Goal: Information Seeking & Learning: Understand process/instructions

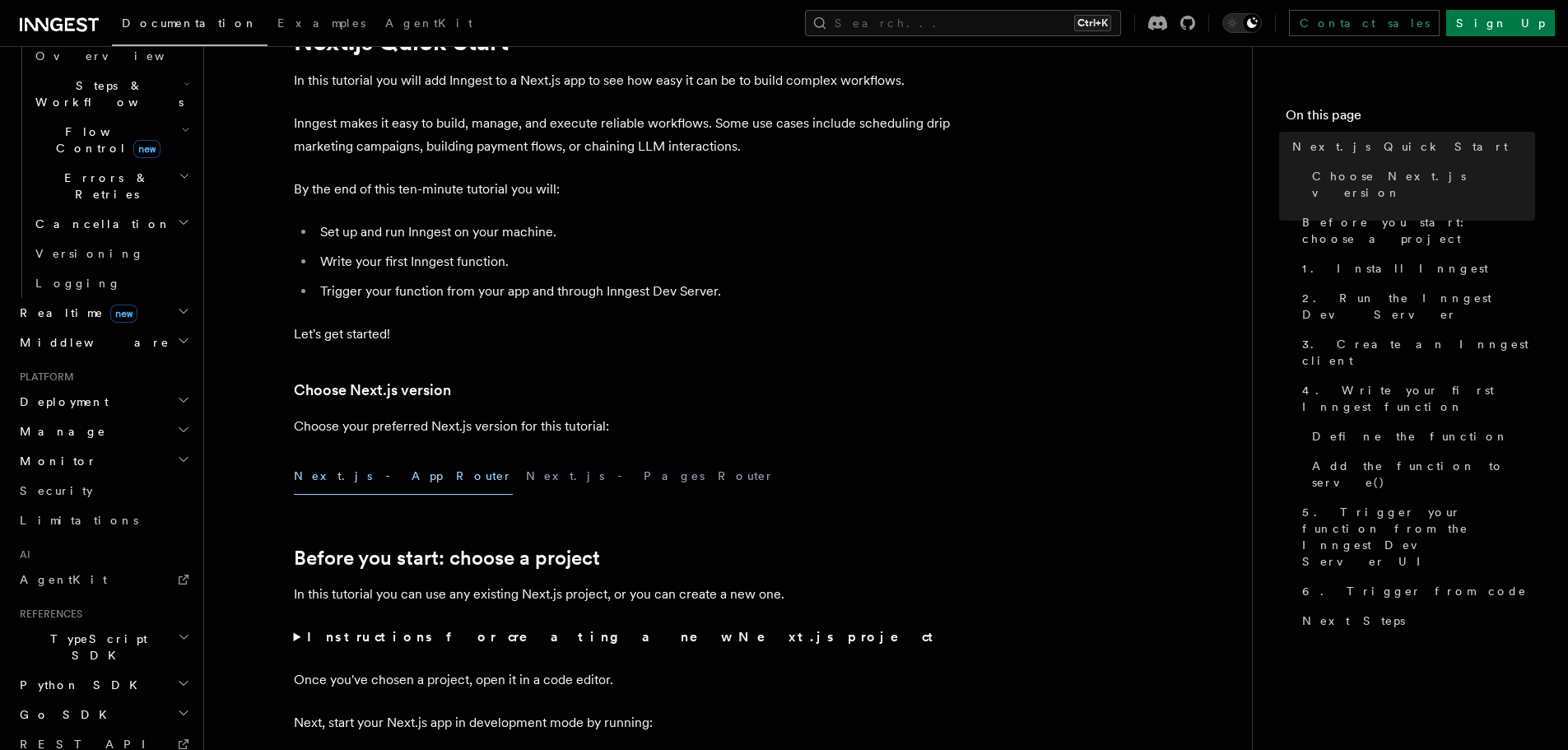
scroll to position [567, 0]
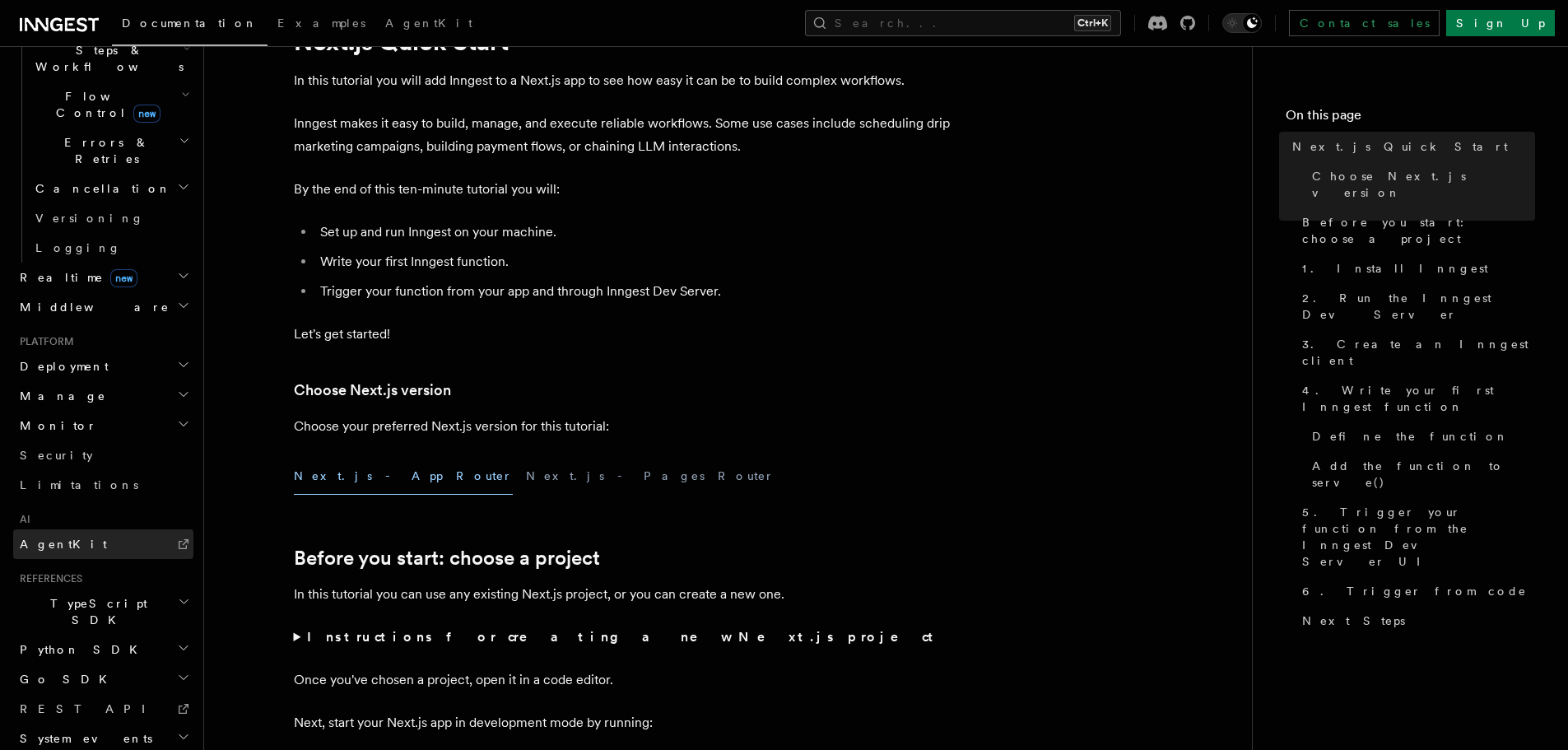
click at [165, 530] on link "AgentKit" at bounding box center [103, 544] width 181 height 29
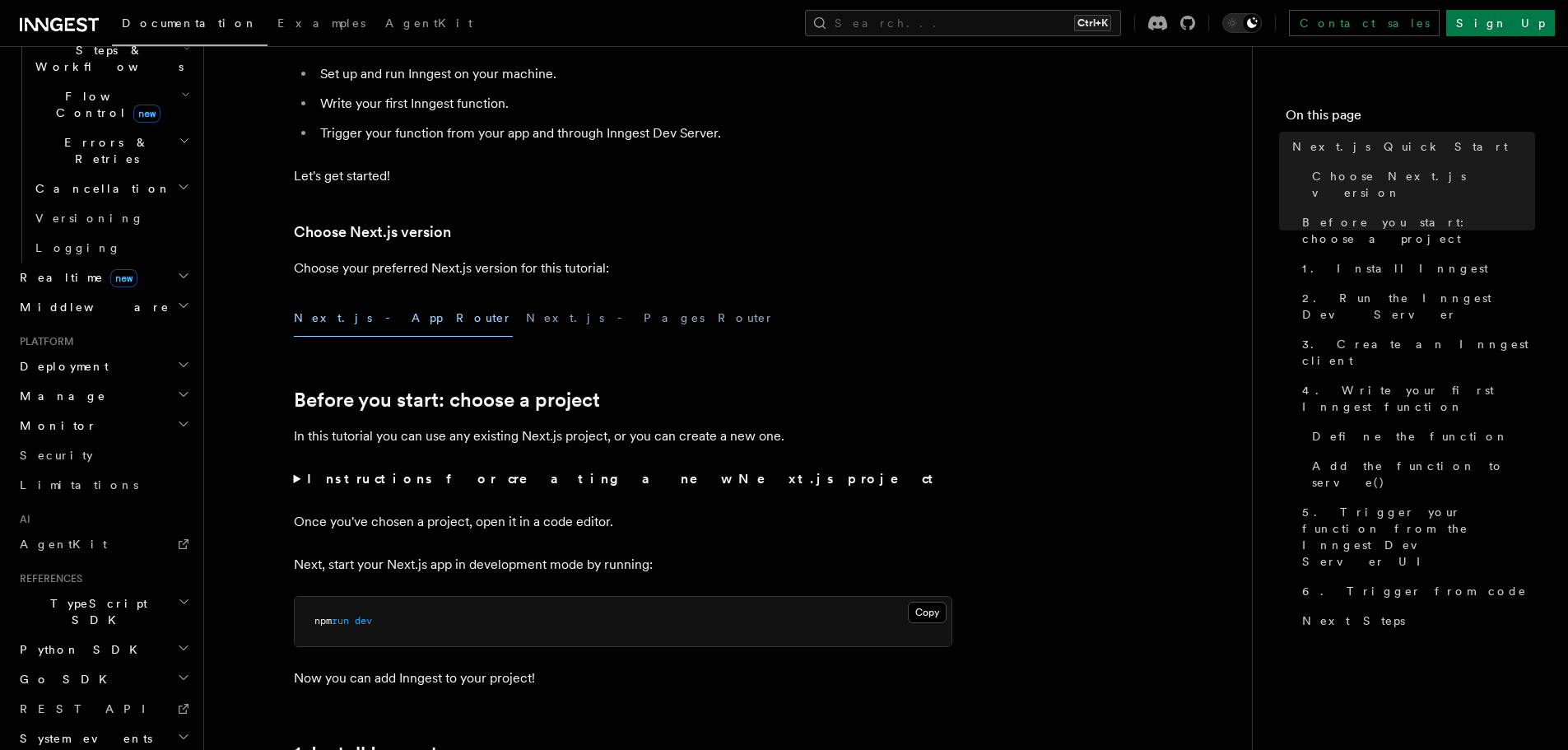
scroll to position [329, 0]
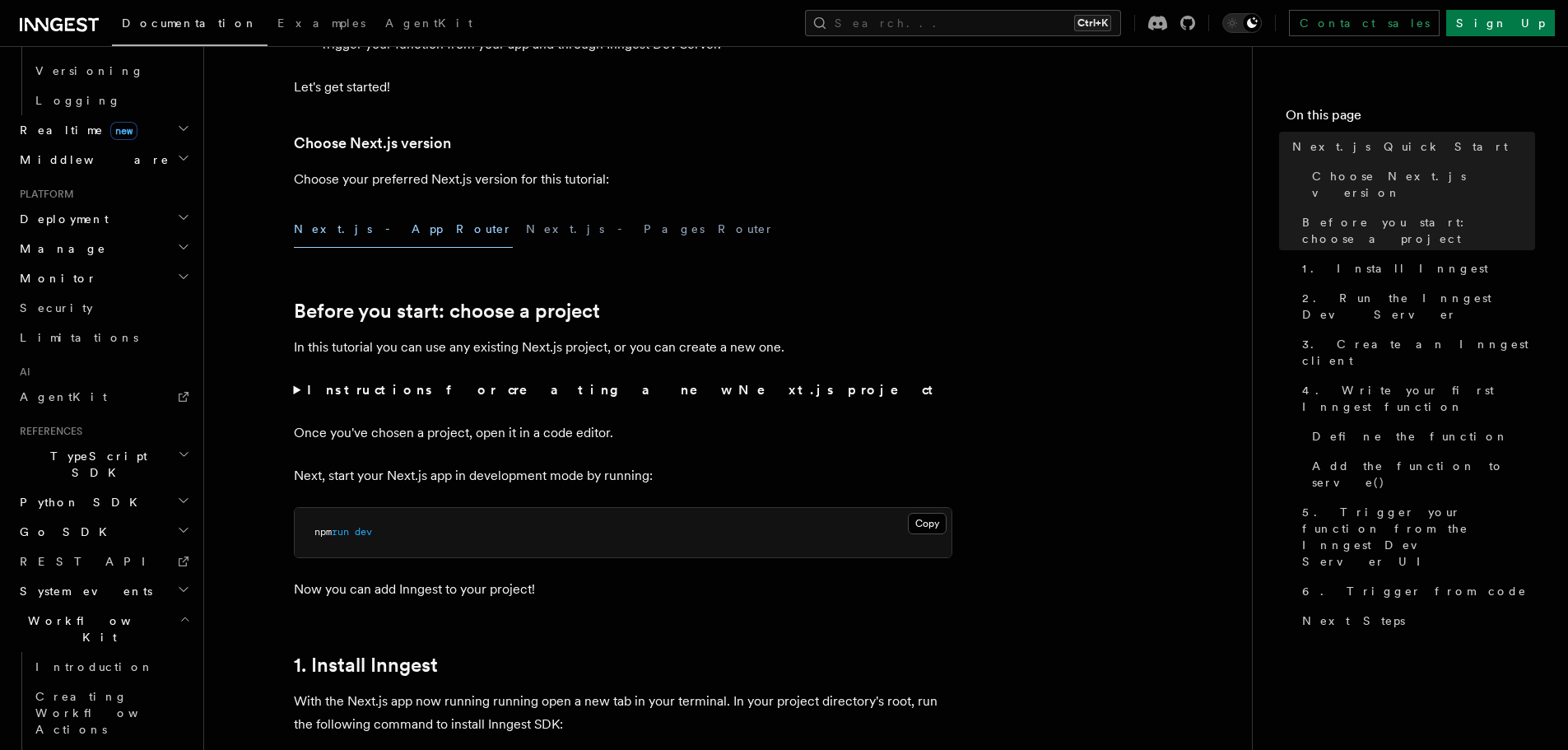
scroll to position [715, 0]
click at [107, 689] on span "Creating Workflow Actions" at bounding box center [107, 711] width 143 height 46
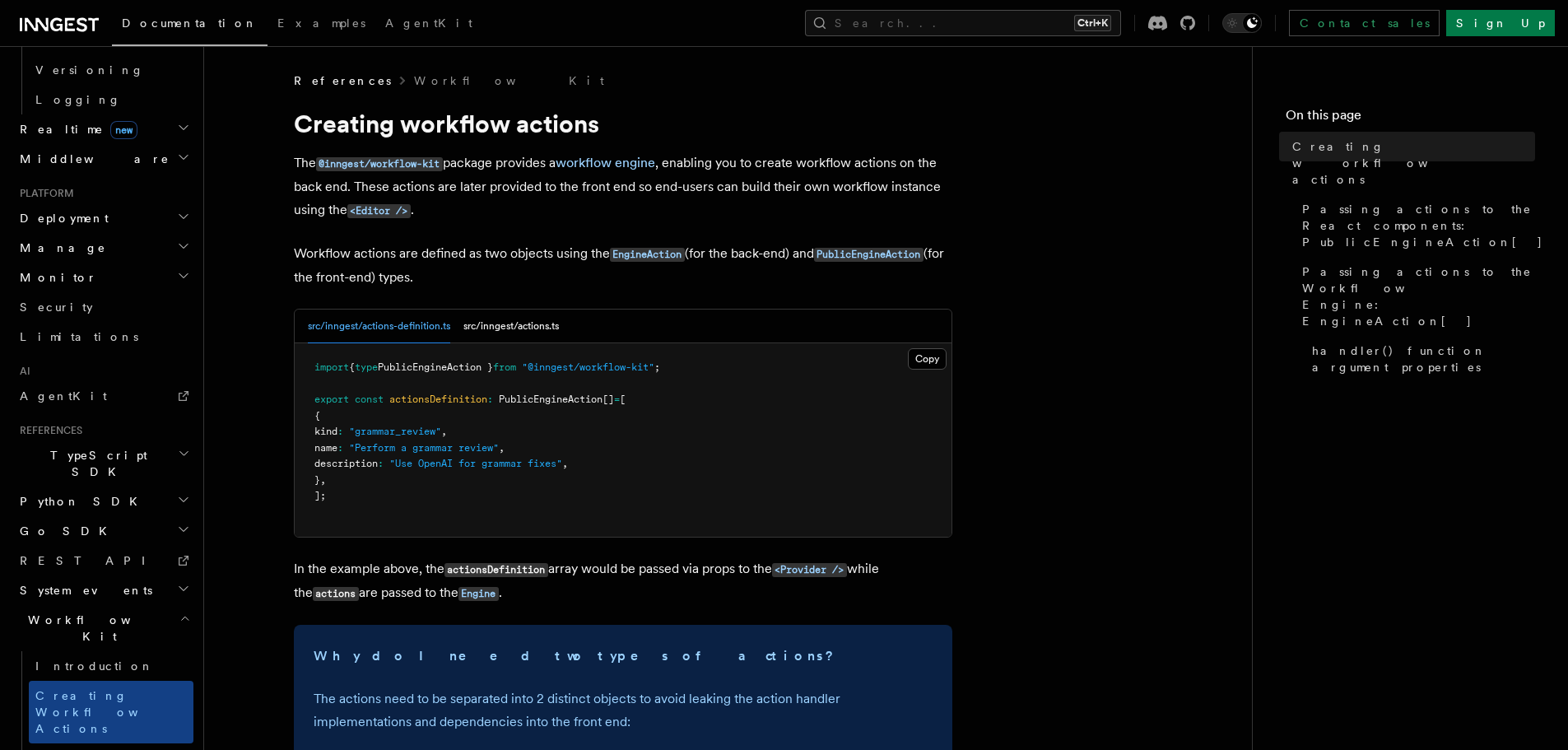
click at [180, 612] on icon "button" at bounding box center [184, 618] width 10 height 13
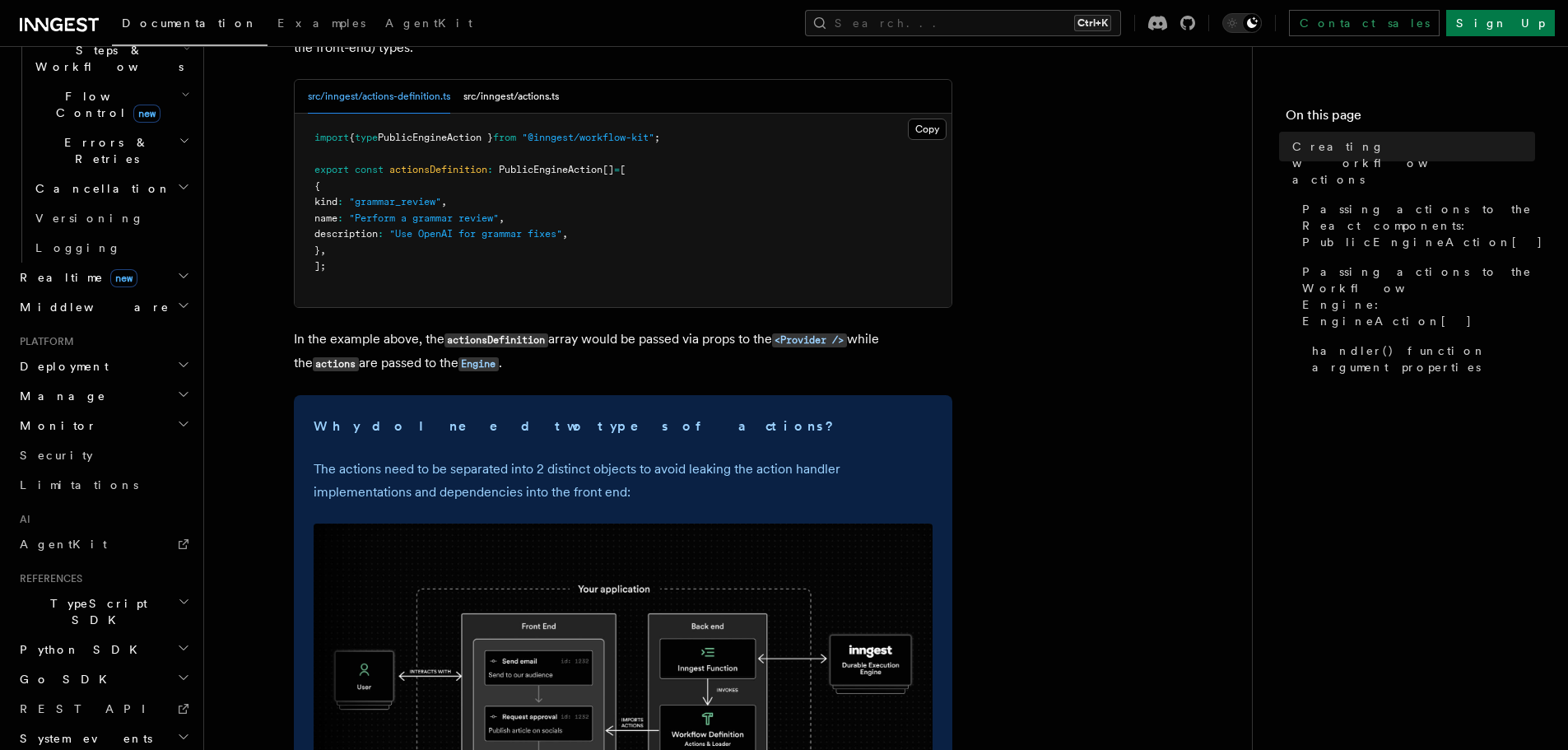
scroll to position [247, 0]
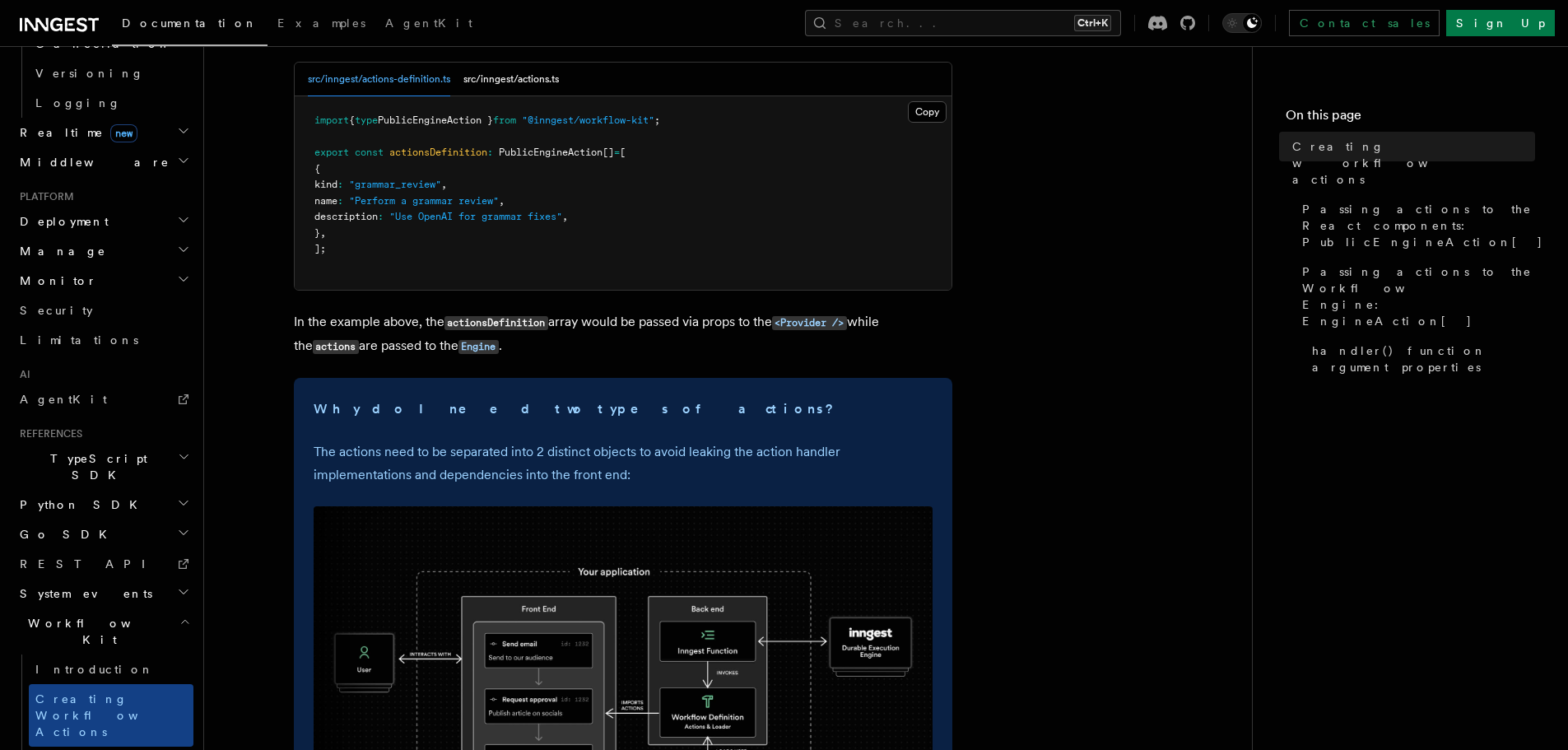
scroll to position [715, 0]
click at [152, 605] on h2 "Workflow Kit" at bounding box center [103, 628] width 181 height 46
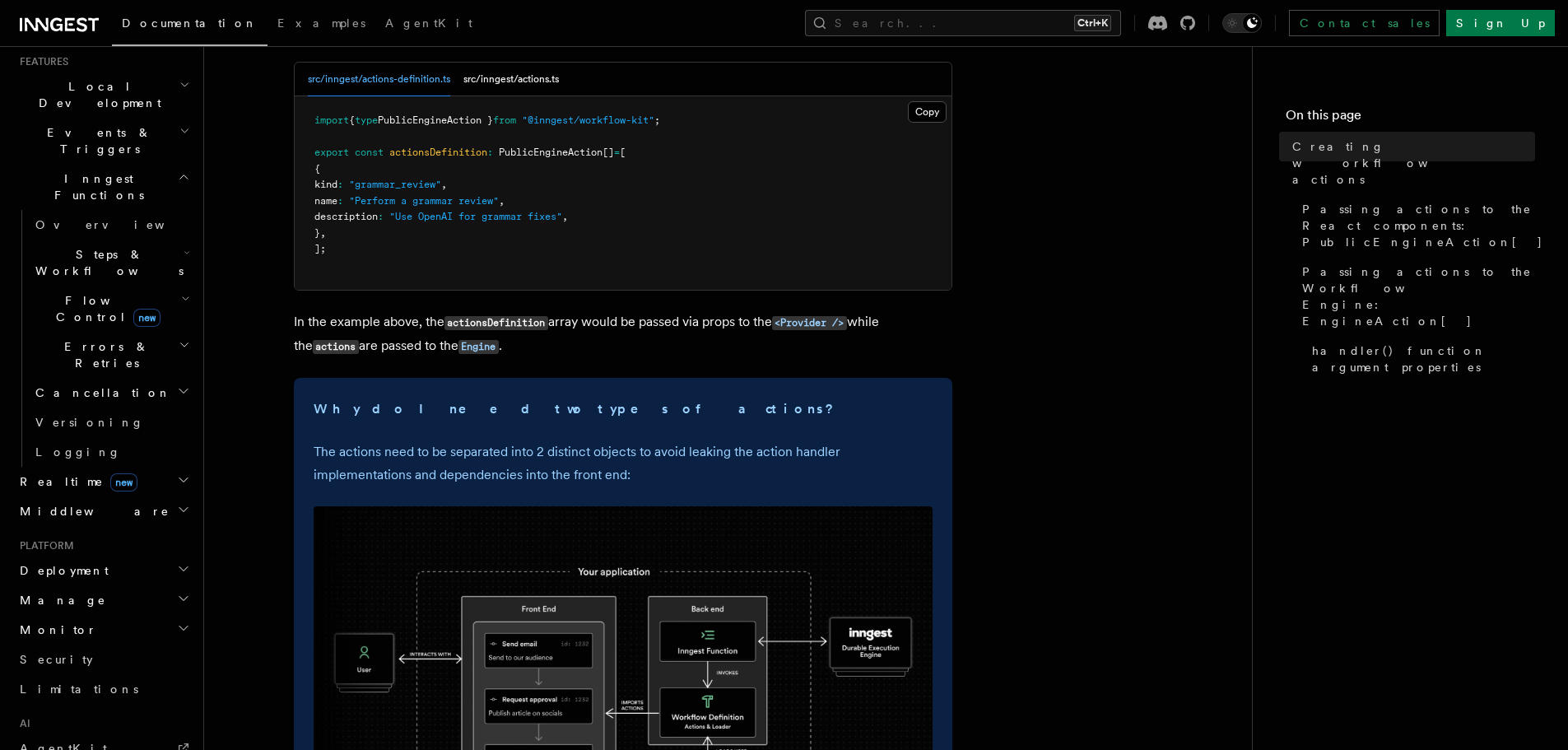
scroll to position [155, 0]
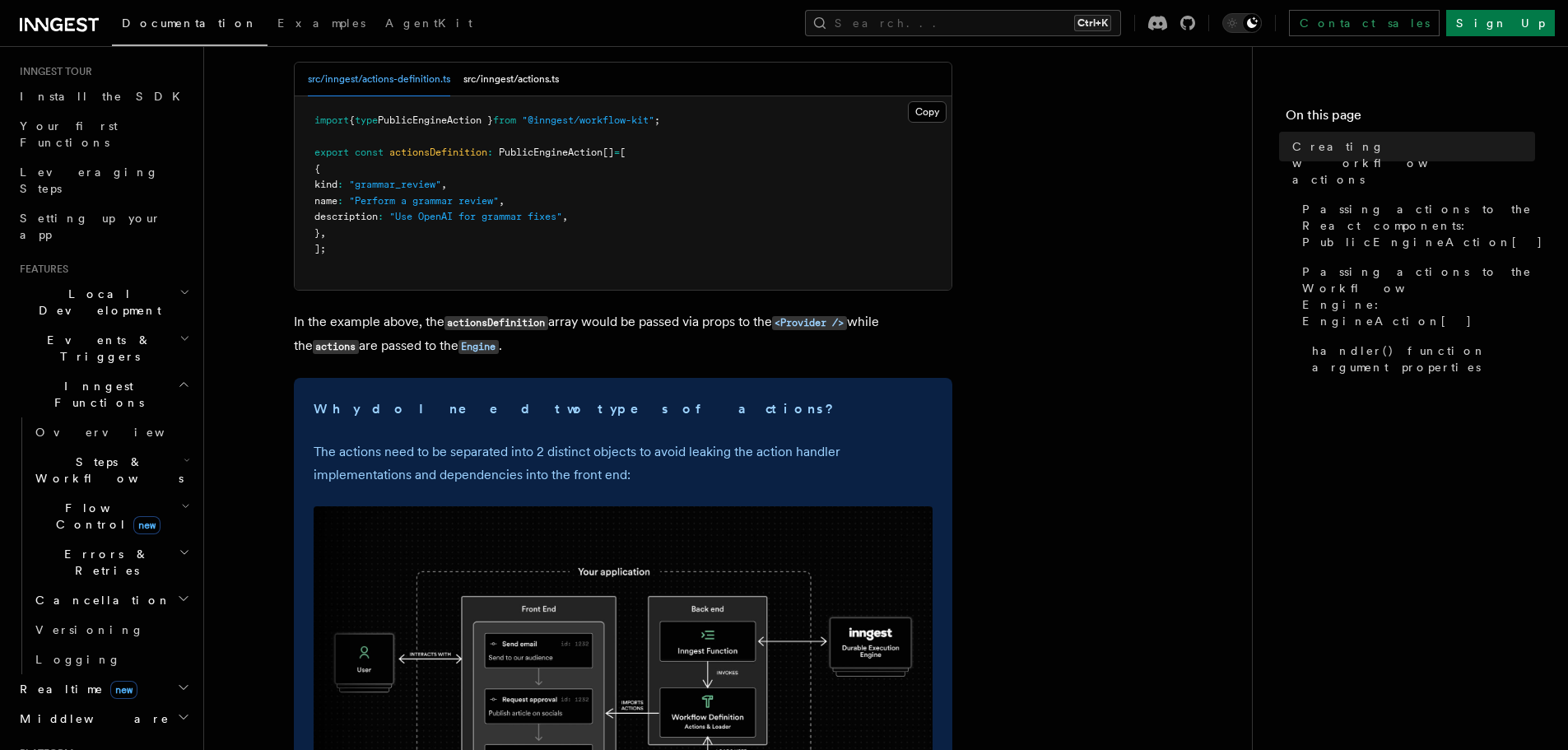
click at [94, 454] on span "Steps & Workflows" at bounding box center [106, 470] width 154 height 33
click at [113, 629] on link "AI Inference new" at bounding box center [119, 651] width 149 height 46
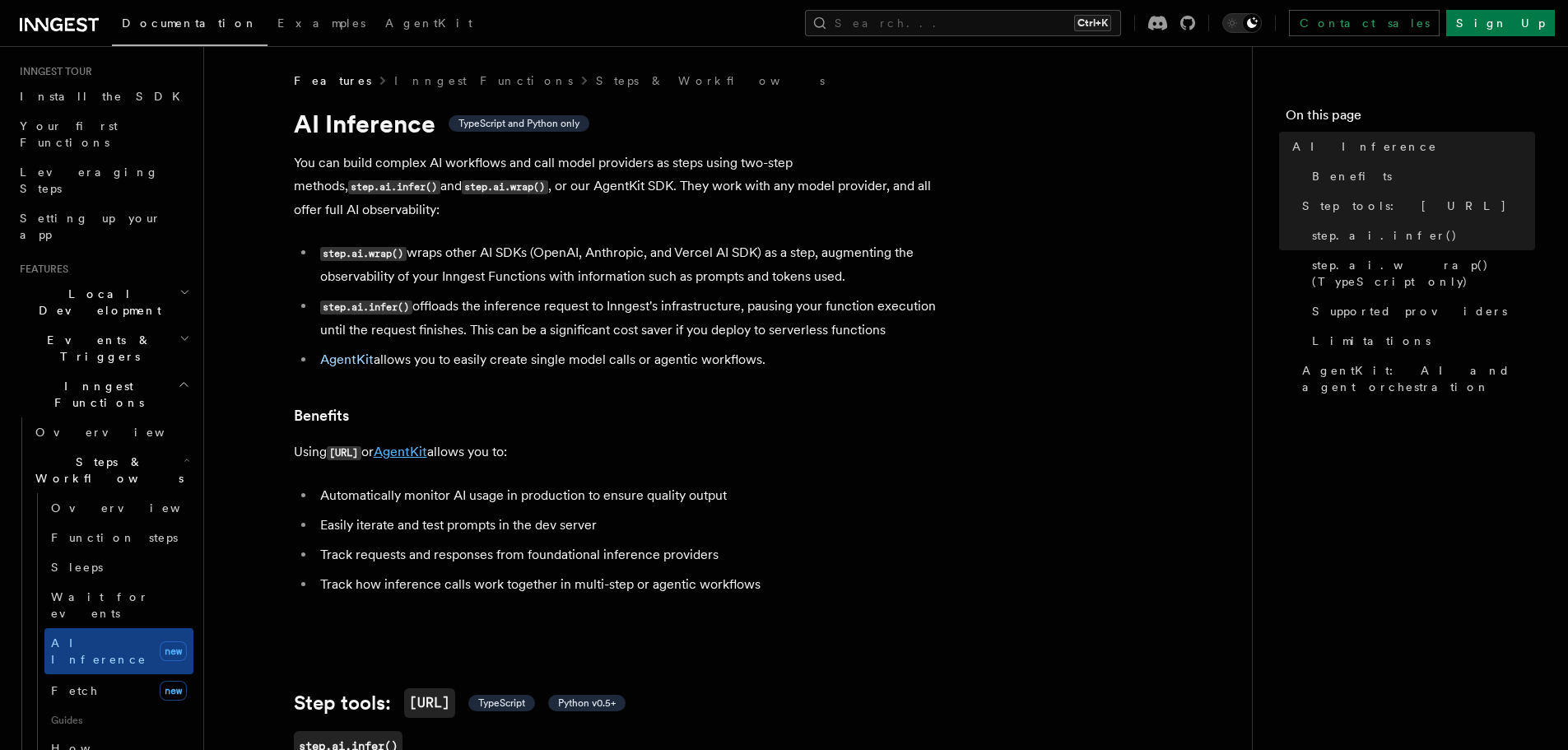
click at [427, 444] on link "AgentKit" at bounding box center [400, 452] width 54 height 16
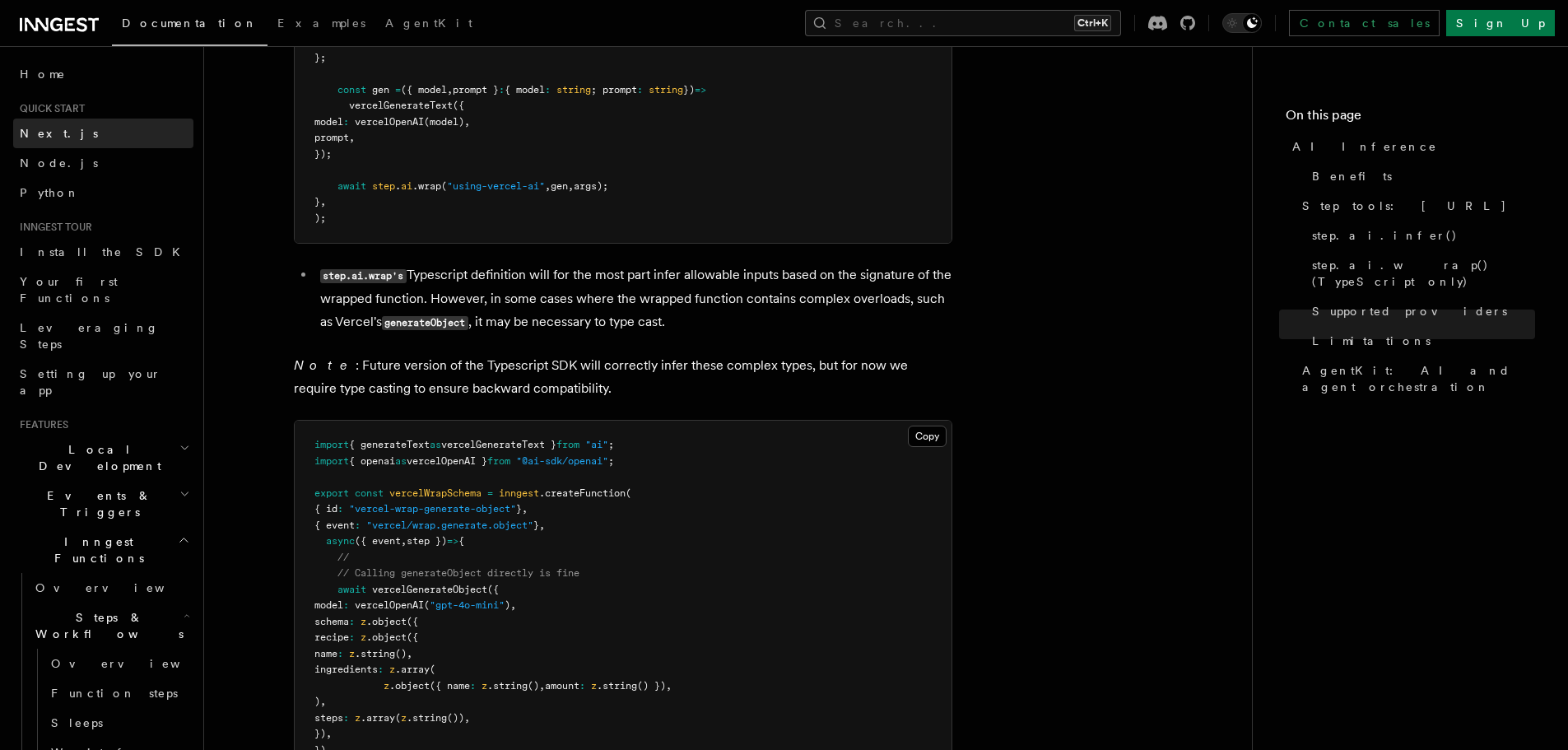
click at [55, 139] on span "Next.js" at bounding box center [58, 134] width 78 height 13
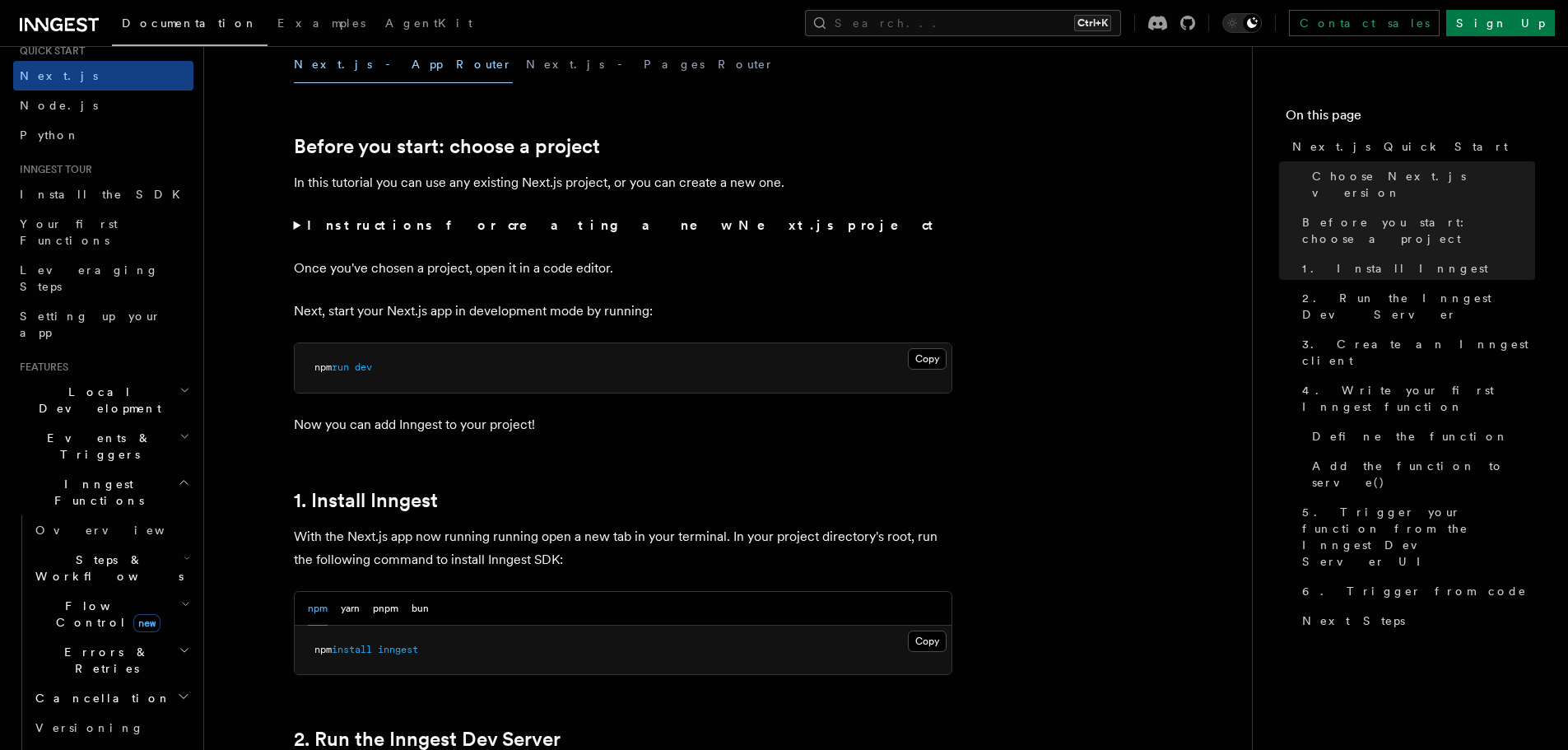
scroll to position [82, 0]
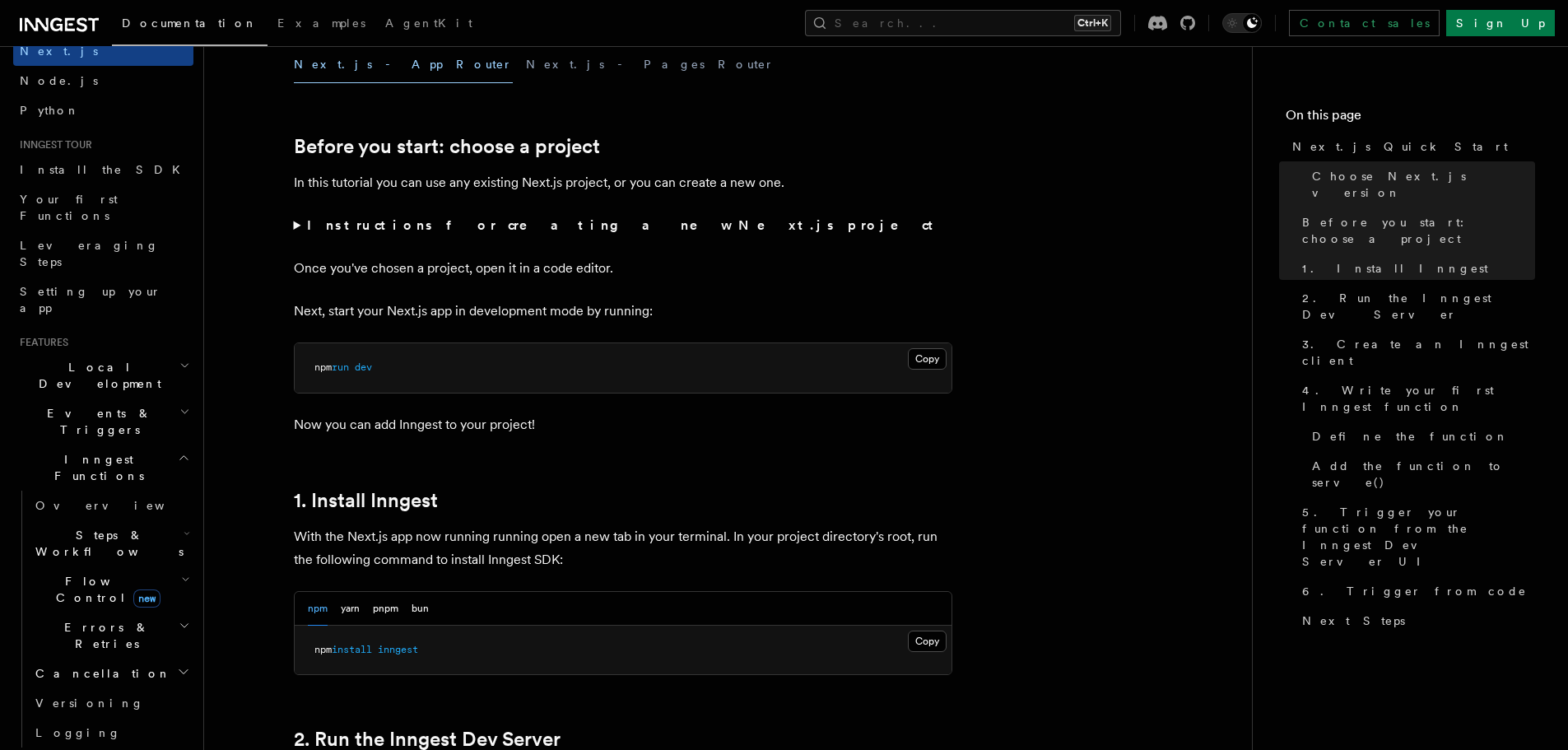
click at [113, 444] on h2 "Inngest Functions" at bounding box center [103, 467] width 181 height 46
click at [183, 527] on icon "button" at bounding box center [186, 534] width 7 height 13
click at [84, 708] on span "AI Inference" at bounding box center [102, 724] width 102 height 33
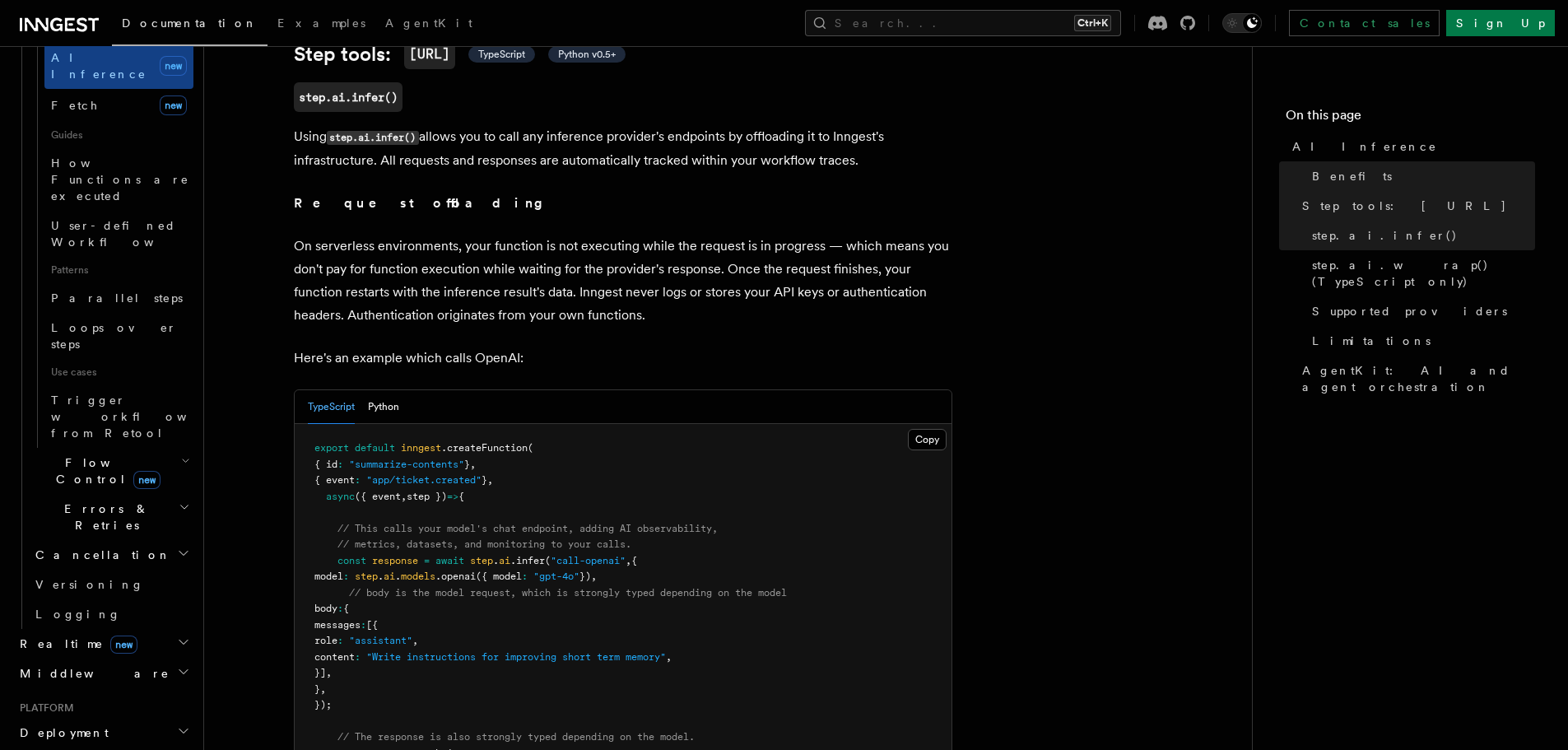
scroll to position [659, 0]
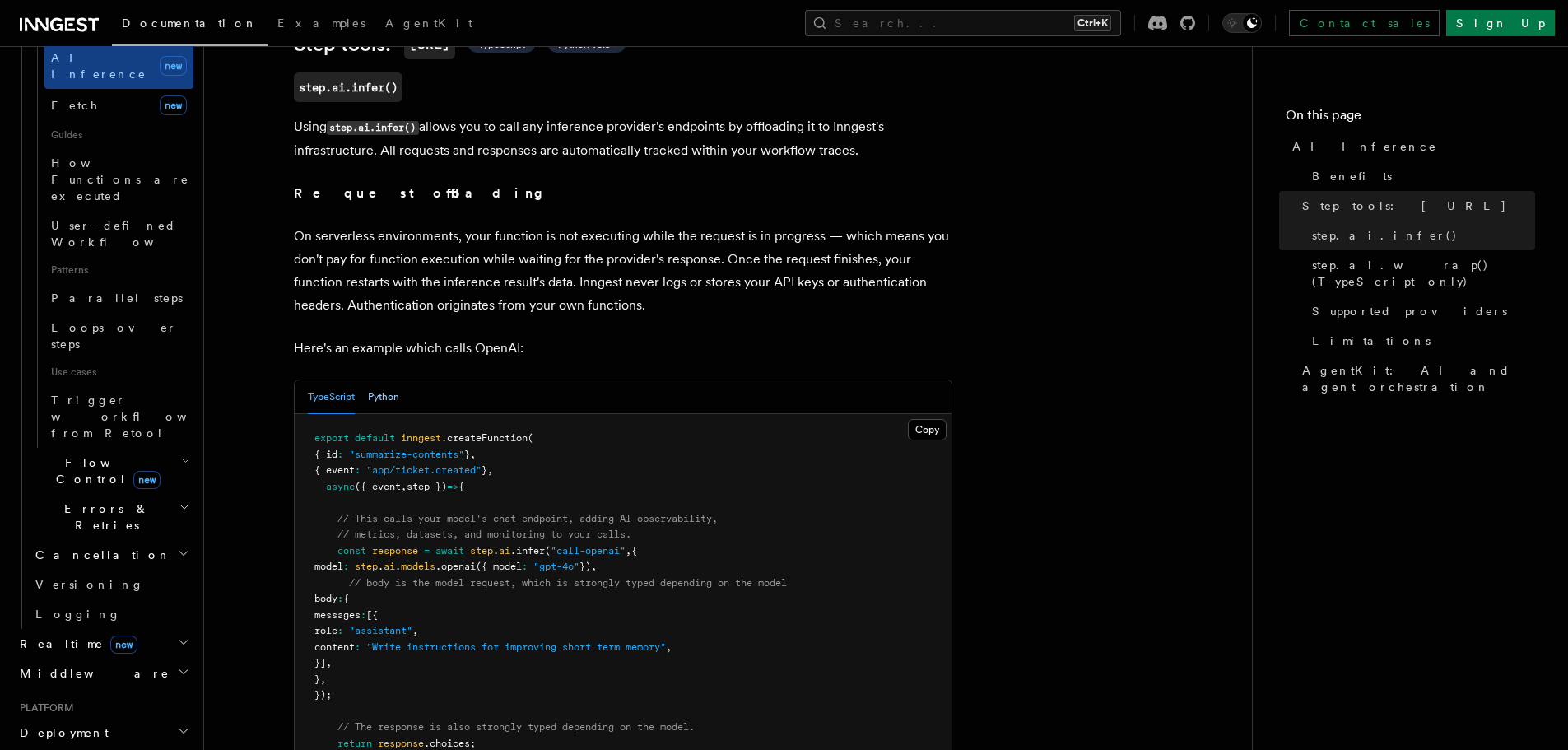
click at [378, 380] on button "Python" at bounding box center [383, 397] width 31 height 34
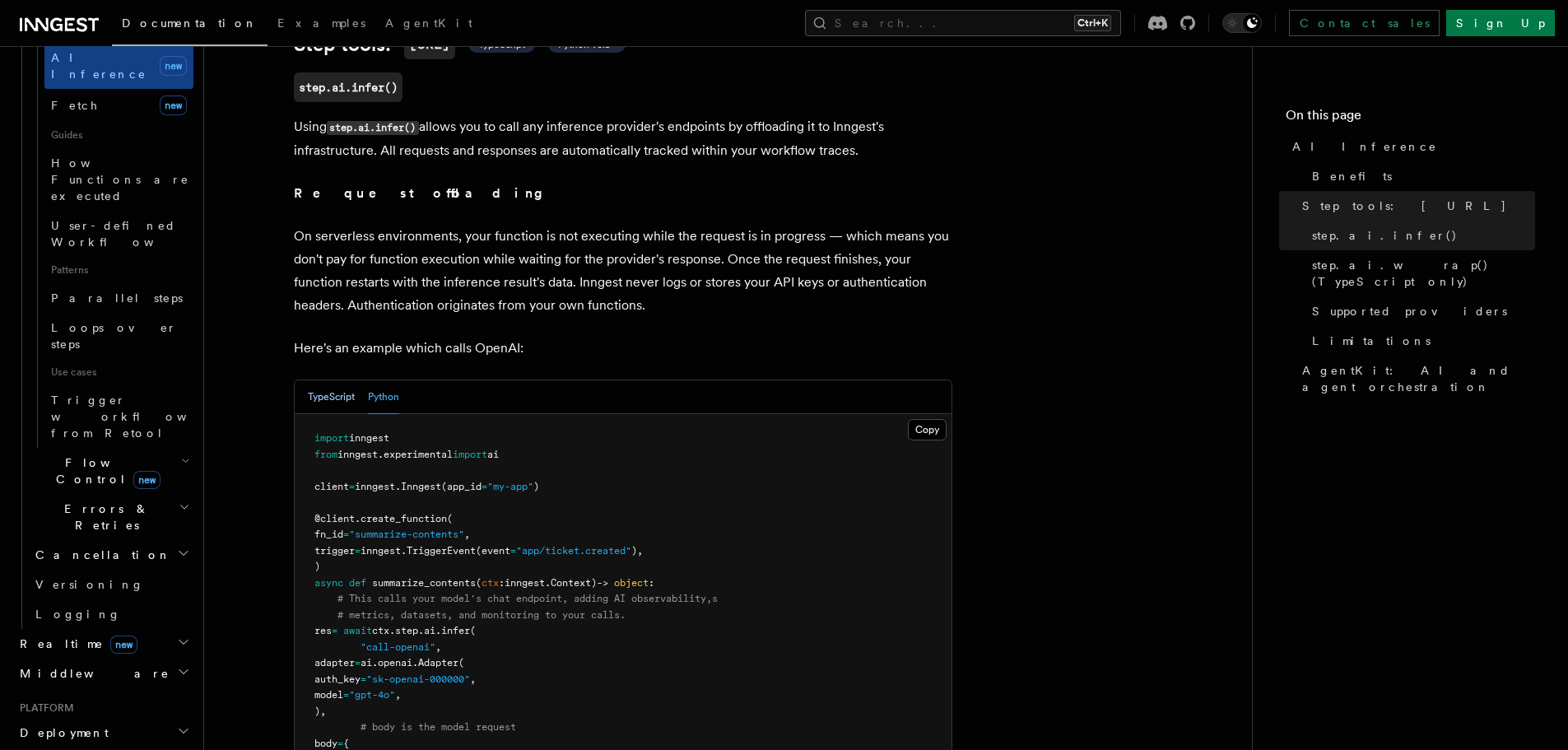
click at [309, 380] on button "TypeScript" at bounding box center [331, 397] width 47 height 34
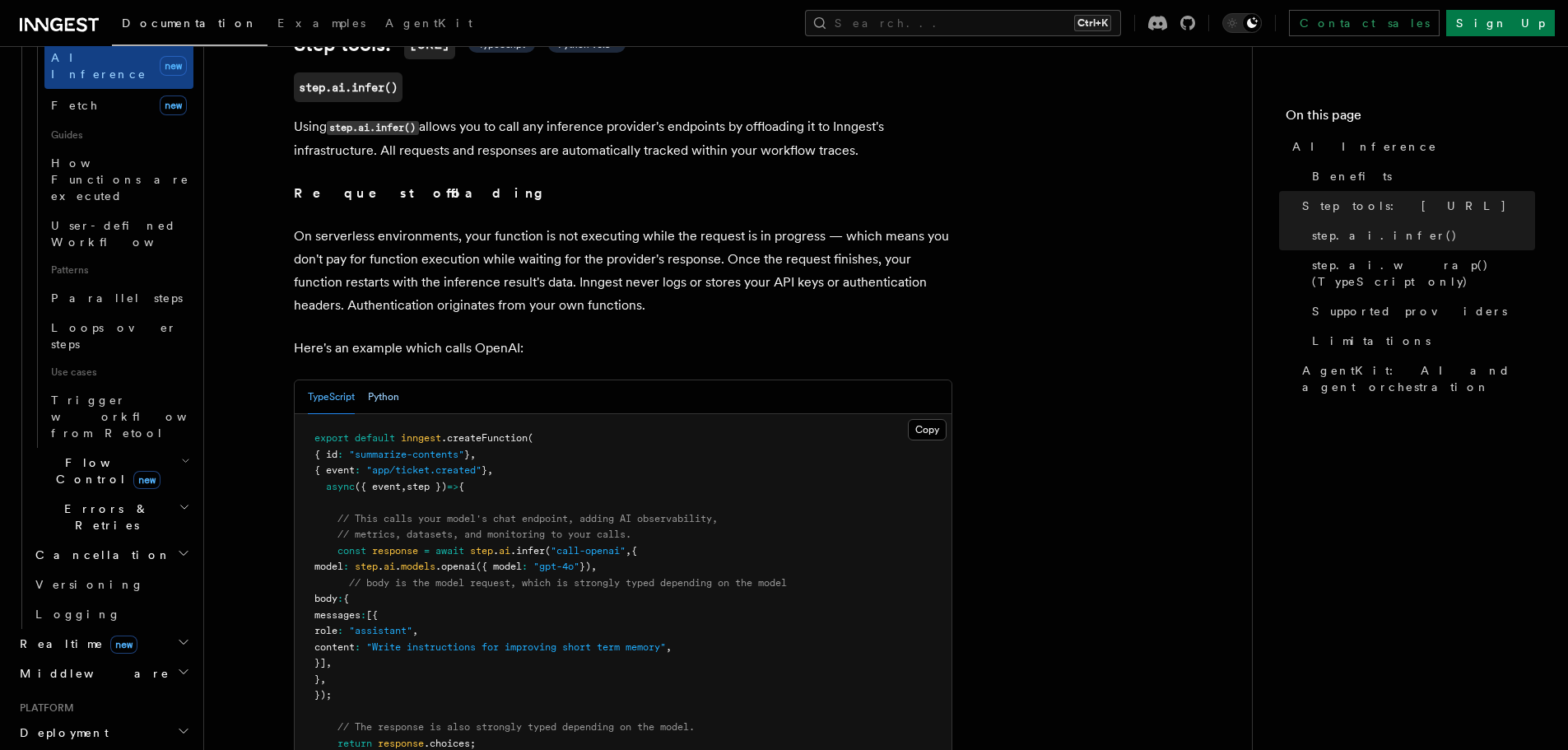
click at [378, 380] on button "Python" at bounding box center [383, 397] width 31 height 34
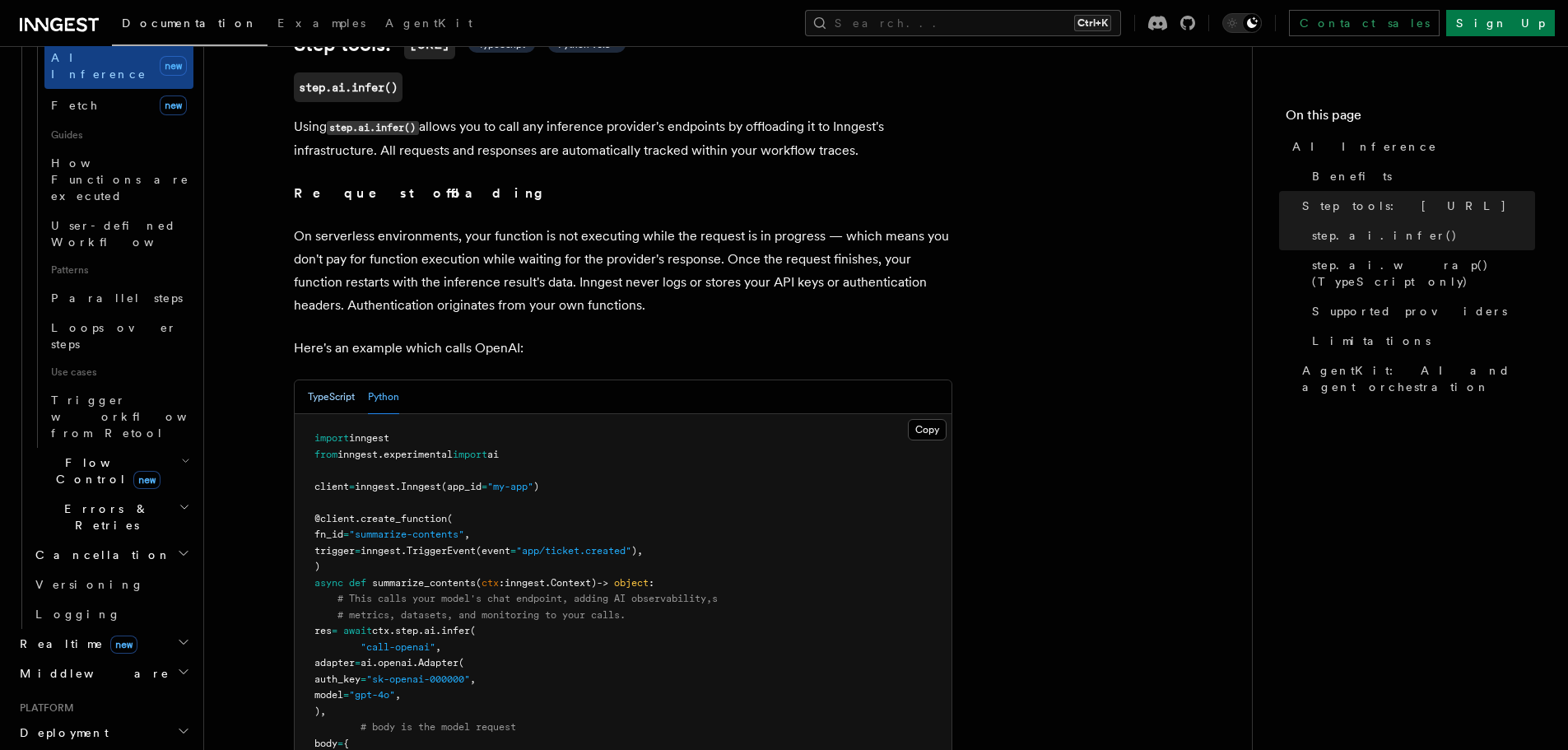
click at [325, 380] on button "TypeScript" at bounding box center [331, 397] width 47 height 34
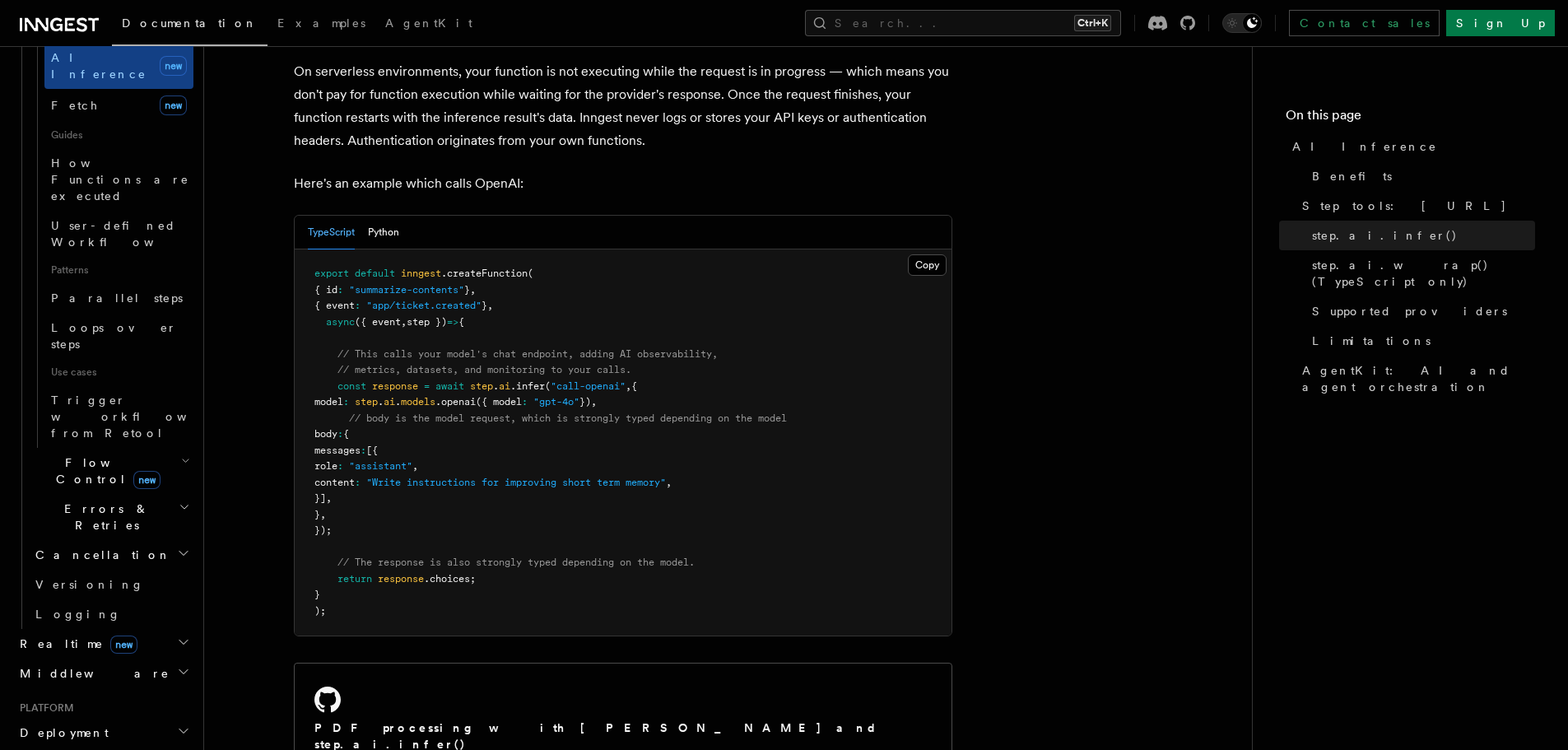
scroll to position [1153, 0]
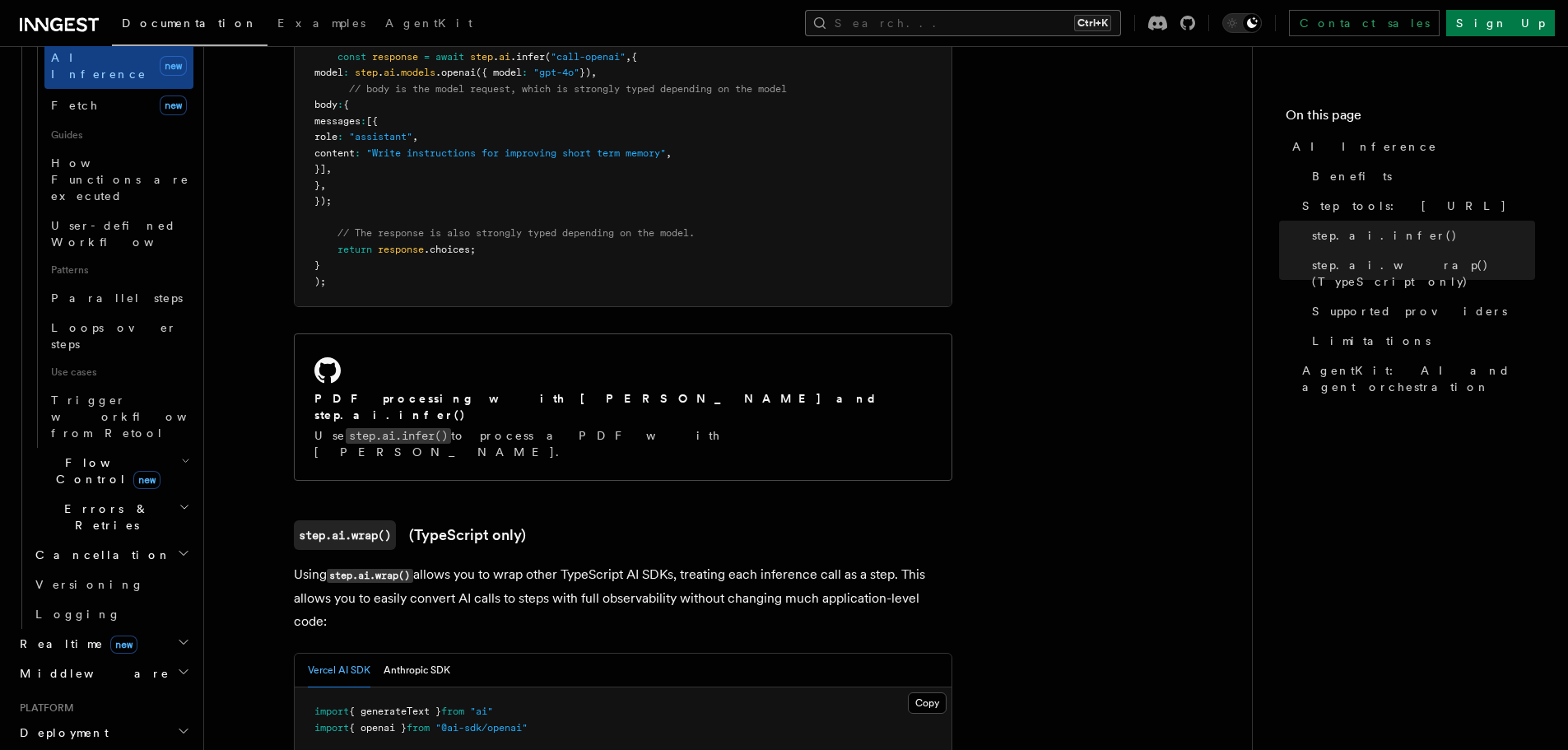
click at [957, 21] on button "Search... Ctrl+K" at bounding box center [963, 23] width 316 height 26
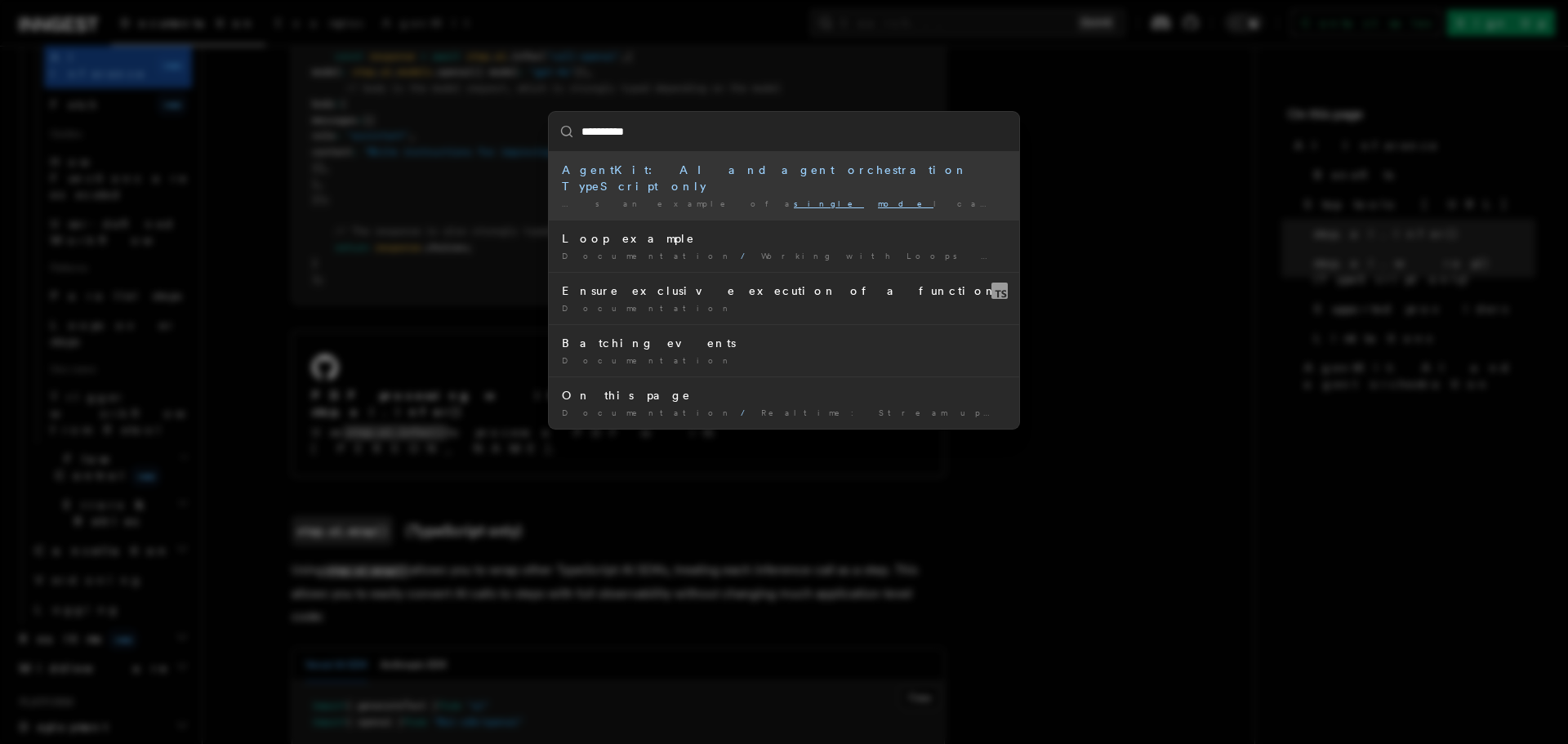
type input "**********"
click at [1162, 523] on div "**********" at bounding box center [784, 372] width 1568 height 744
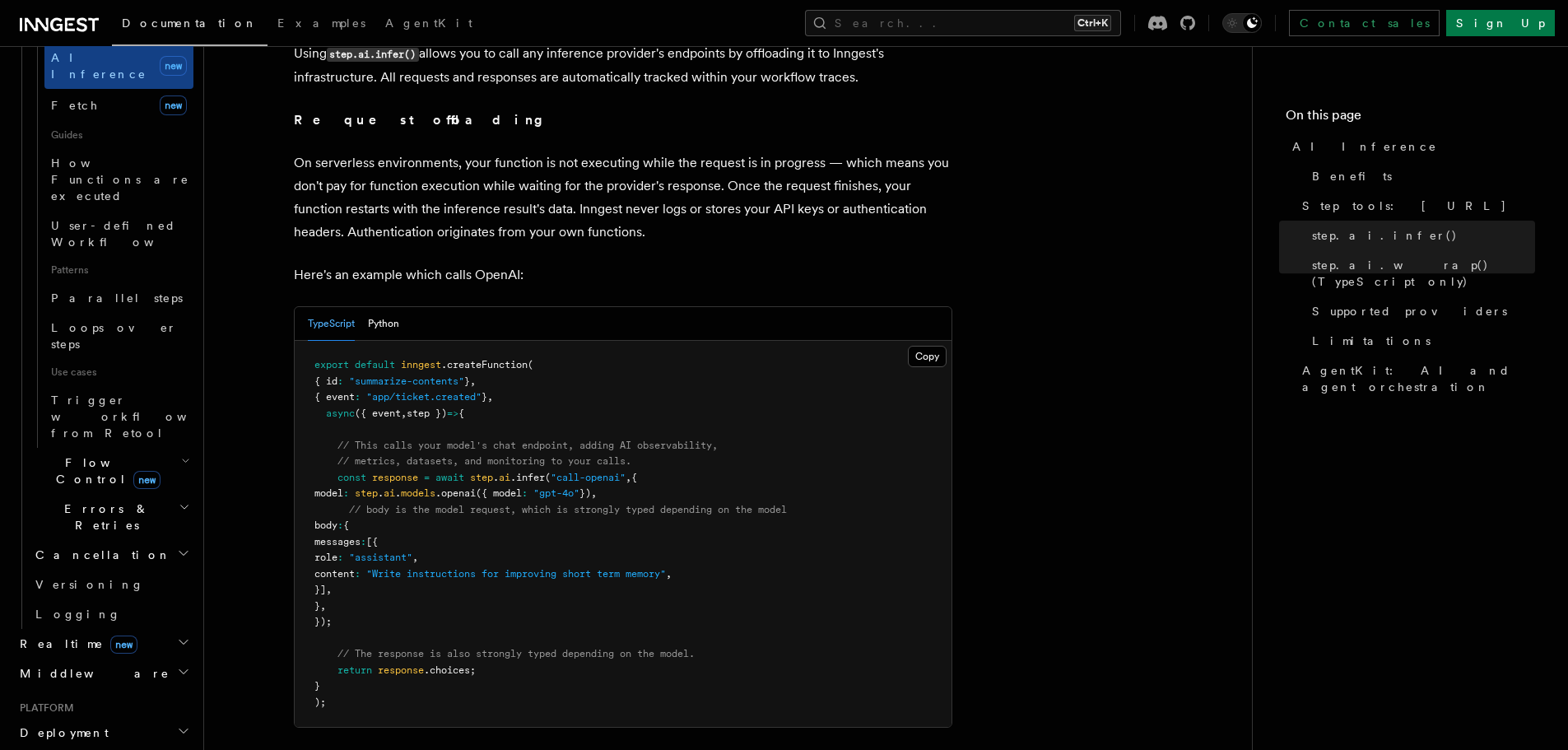
scroll to position [659, 0]
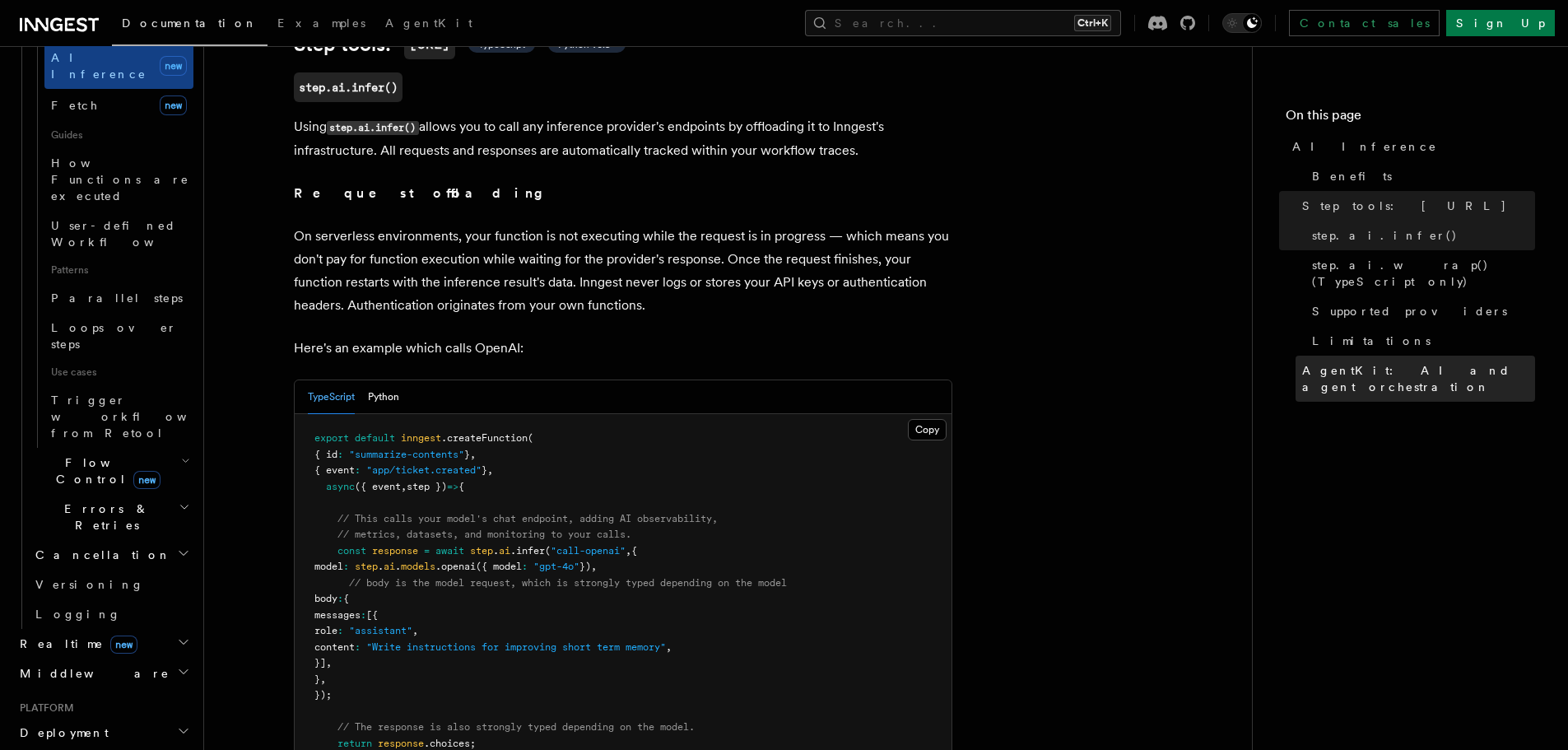
click at [1401, 362] on span "AgentKit: AI and agent orchestration" at bounding box center [1418, 378] width 233 height 33
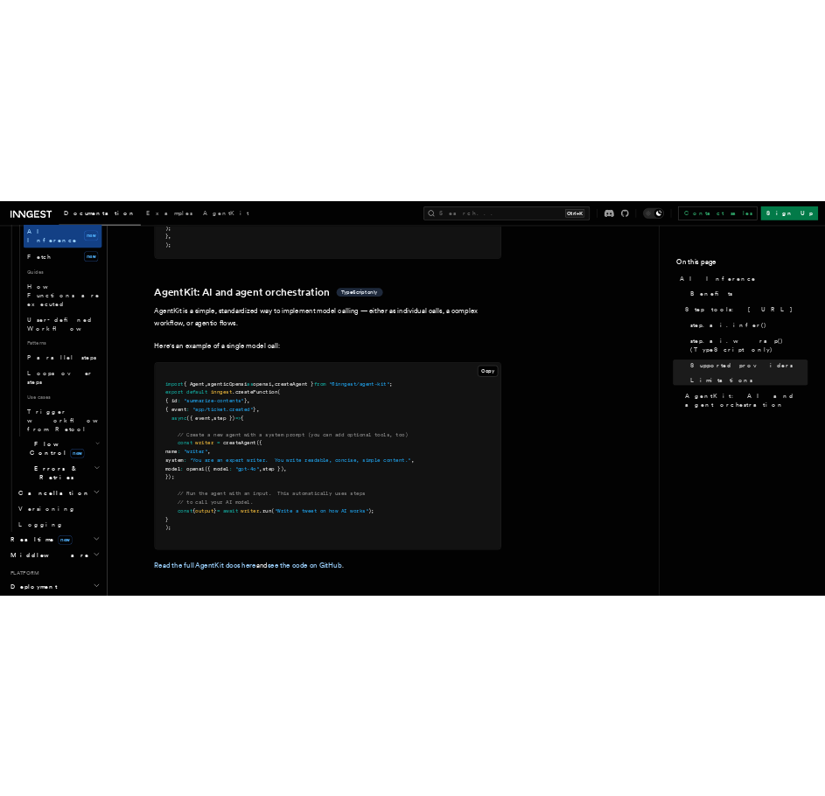
scroll to position [5060, 0]
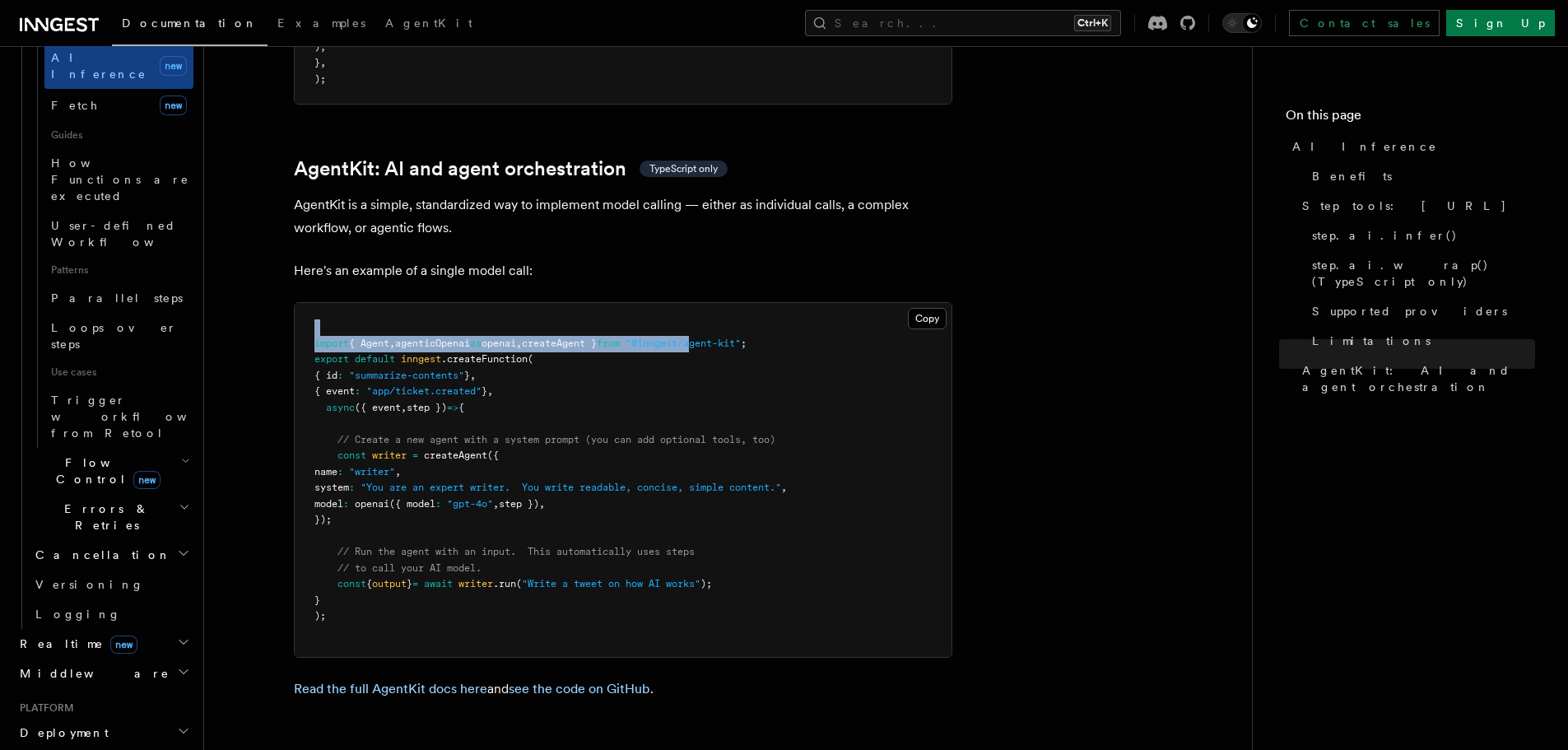
drag, startPoint x: 302, startPoint y: 255, endPoint x: 735, endPoint y: 259, distance: 433.0
click at [735, 303] on pre "import { Agent , agenticOpenai as openai , createAgent } from "@inngest/agent-k…" at bounding box center [623, 480] width 657 height 354
click at [740, 338] on span ""@inngest/agent-kit"" at bounding box center [683, 343] width 115 height 11
drag, startPoint x: 808, startPoint y: 258, endPoint x: 280, endPoint y: 268, distance: 528.1
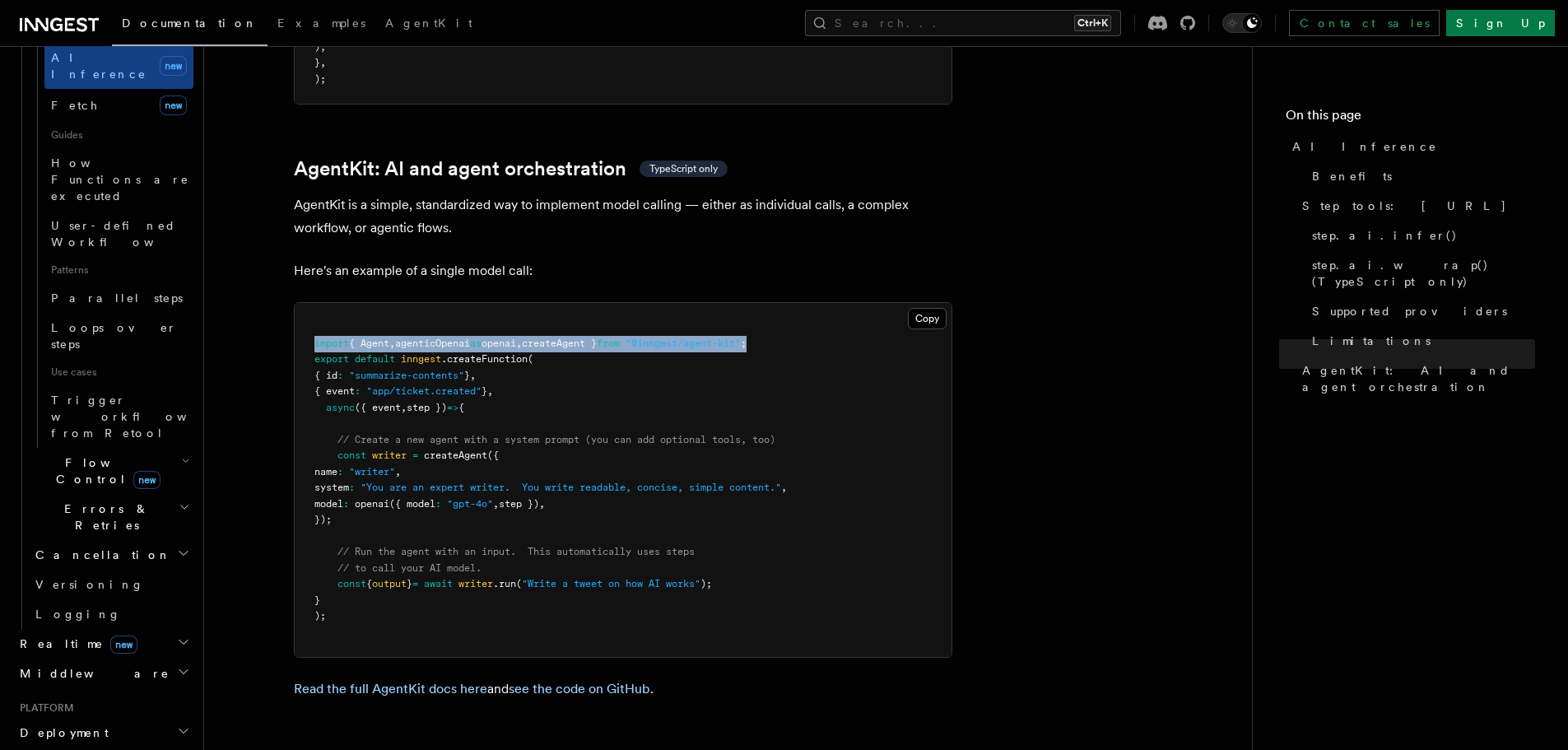
copy span "import { Agent , agenticOpenai as openai , createAgent } from "@inngest/agent-k…"
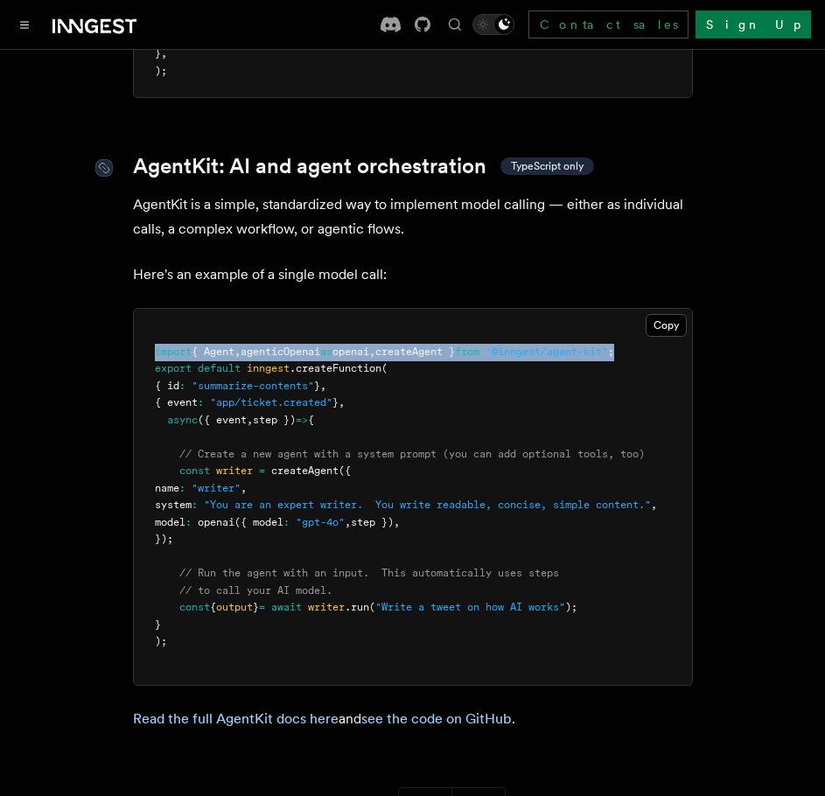
scroll to position [5410, 0]
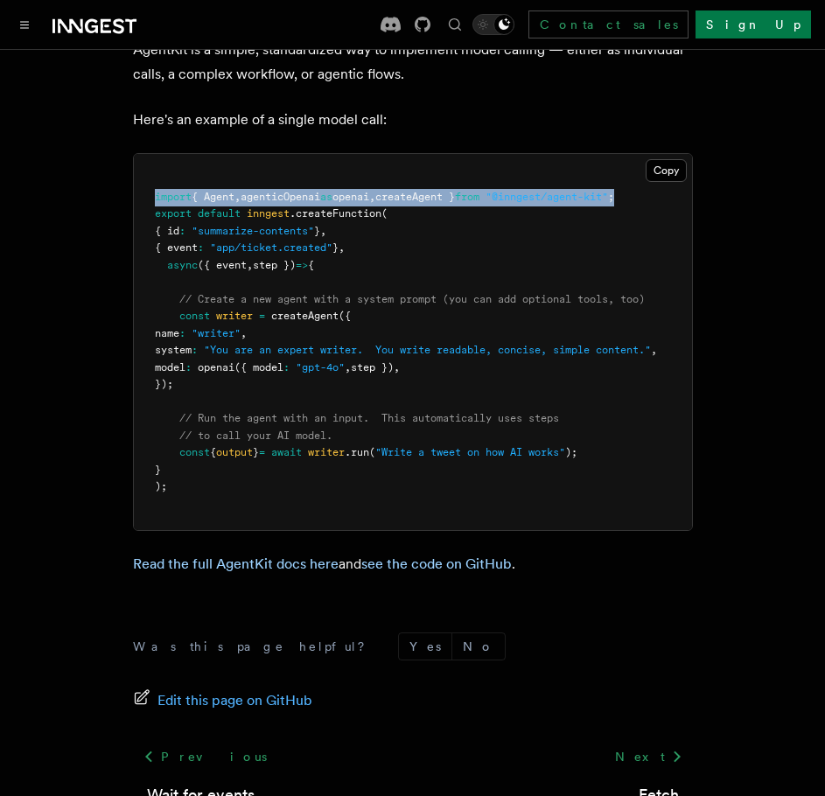
drag, startPoint x: 167, startPoint y: 283, endPoint x: 492, endPoint y: 357, distance: 333.0
click at [492, 357] on pre "import { Agent , agenticOpenai as openai , createAgent } from "@inngest/agent-k…" at bounding box center [413, 342] width 558 height 376
copy code "const writer = createAgent ({ name : "writer" , system : "You are an expert wri…"
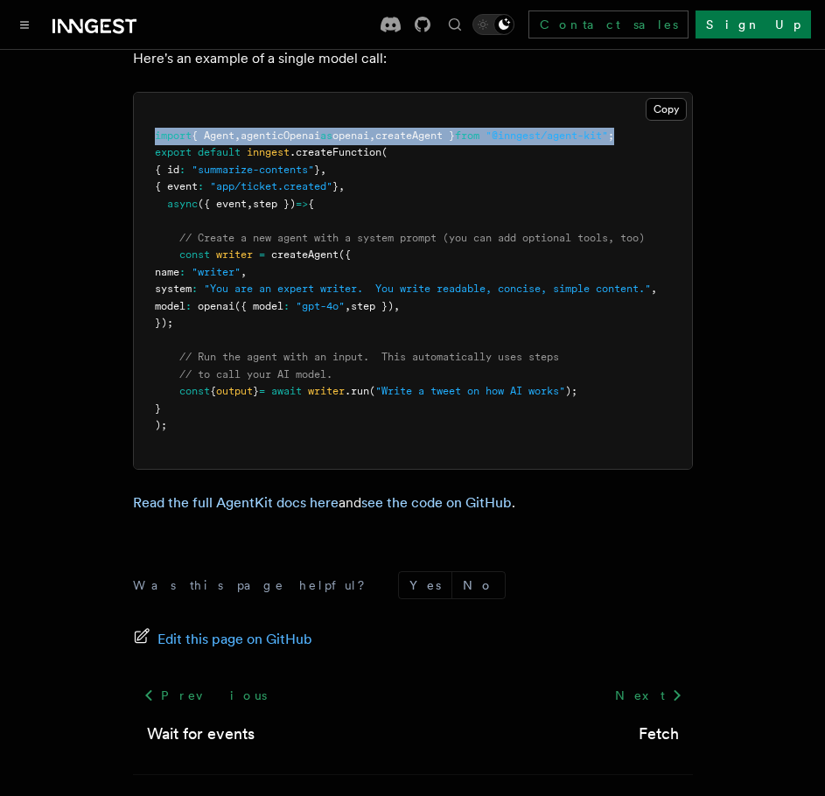
scroll to position [5497, 0]
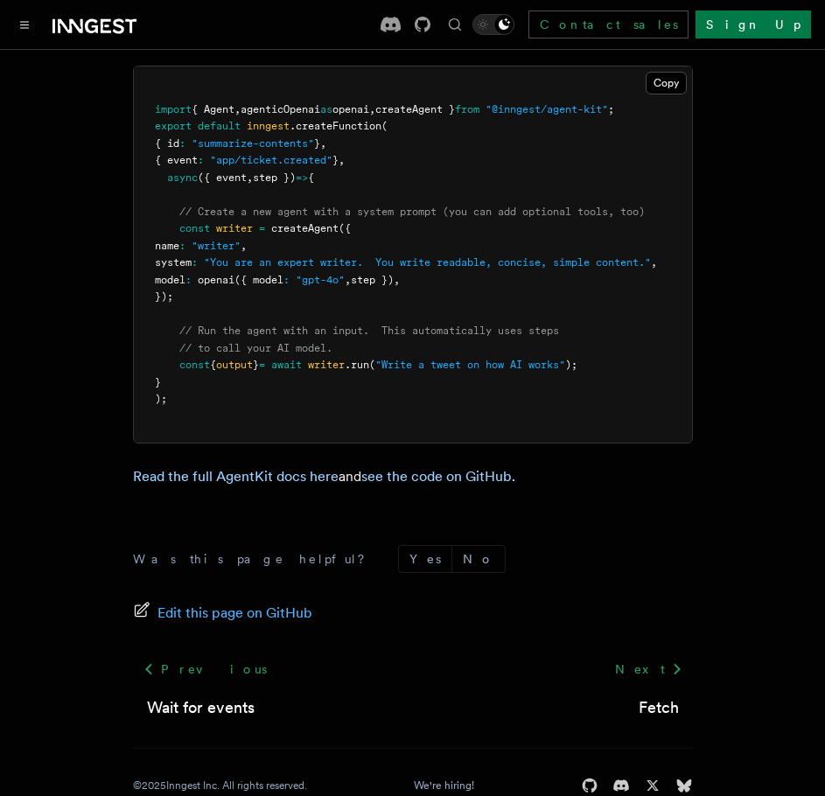
click at [333, 375] on pre "import { Agent , agenticOpenai as openai , createAgent } from "@inngest/agent-k…" at bounding box center [413, 254] width 558 height 376
click at [619, 335] on pre "import { Agent , agenticOpenai as openai , createAgent } from "@inngest/agent-k…" at bounding box center [413, 254] width 558 height 376
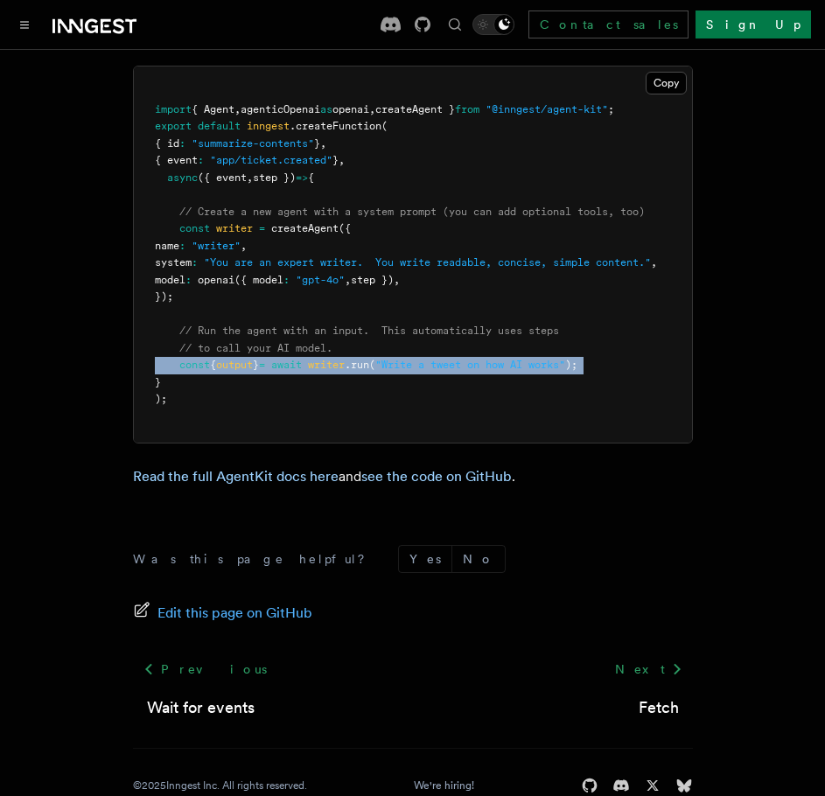
click at [619, 335] on pre "import { Agent , agenticOpenai as openai , createAgent } from "@inngest/agent-k…" at bounding box center [413, 254] width 558 height 376
copy code "const { output } = await writer .run ( "Write a tweet on how AI works" );"
